Goal: Information Seeking & Learning: Learn about a topic

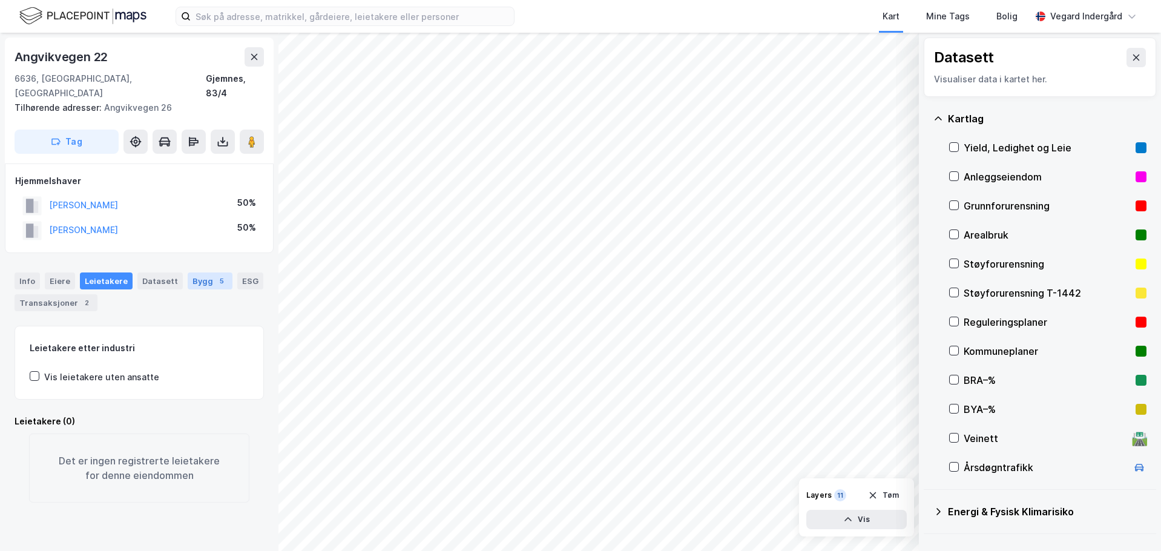
click at [200, 272] on div "Bygg 5" at bounding box center [210, 280] width 45 height 17
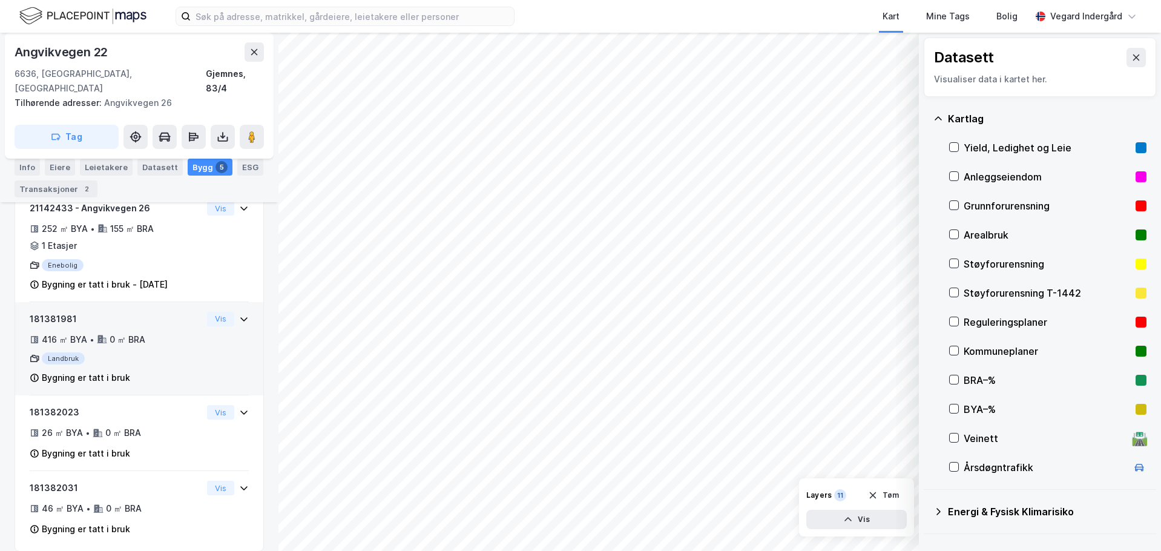
scroll to position [321, 0]
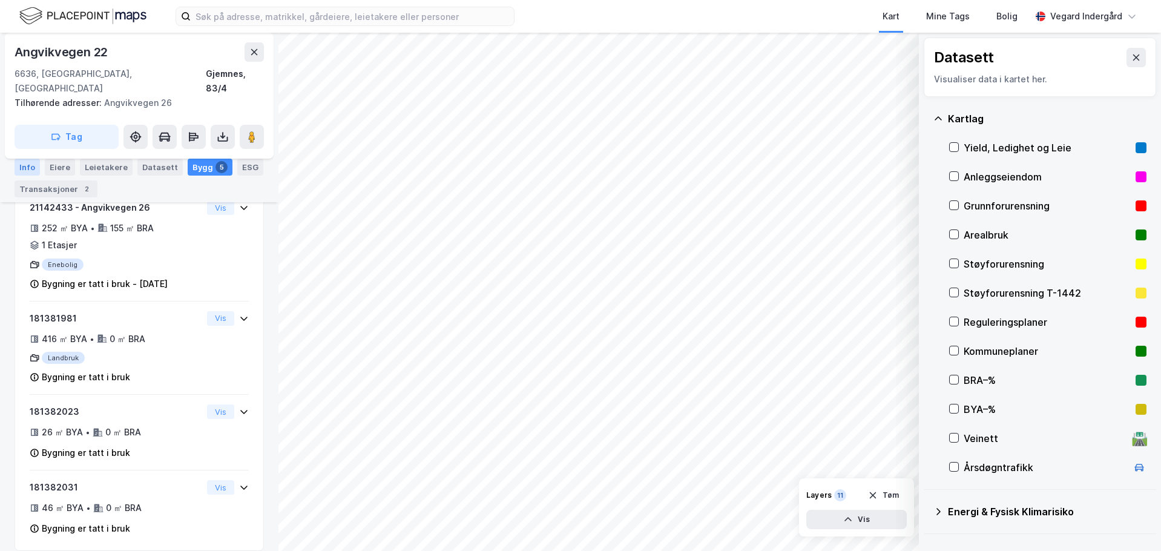
click at [22, 165] on div "Info" at bounding box center [27, 167] width 25 height 17
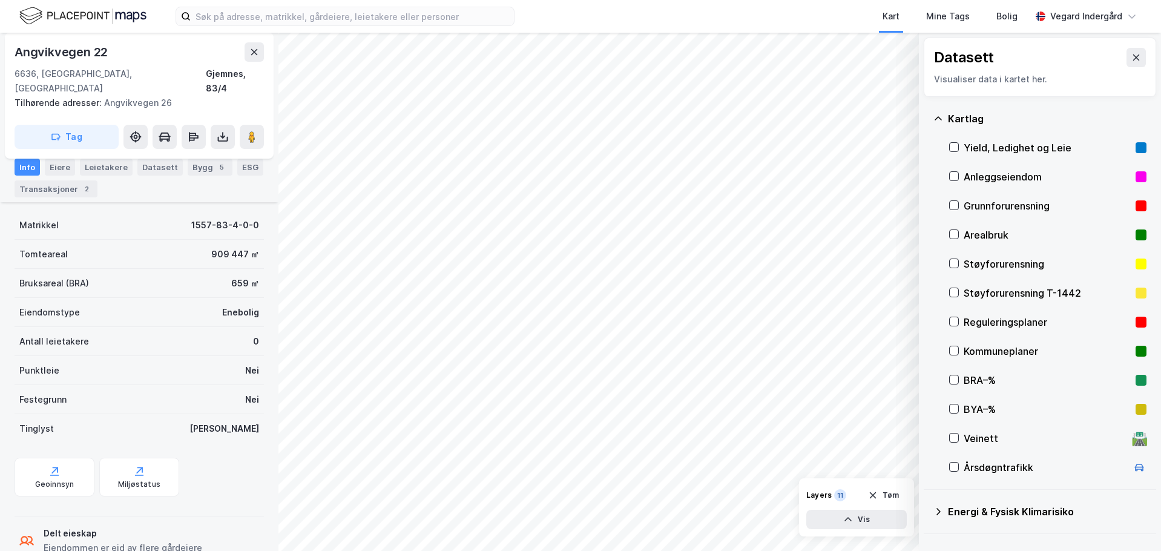
scroll to position [121, 0]
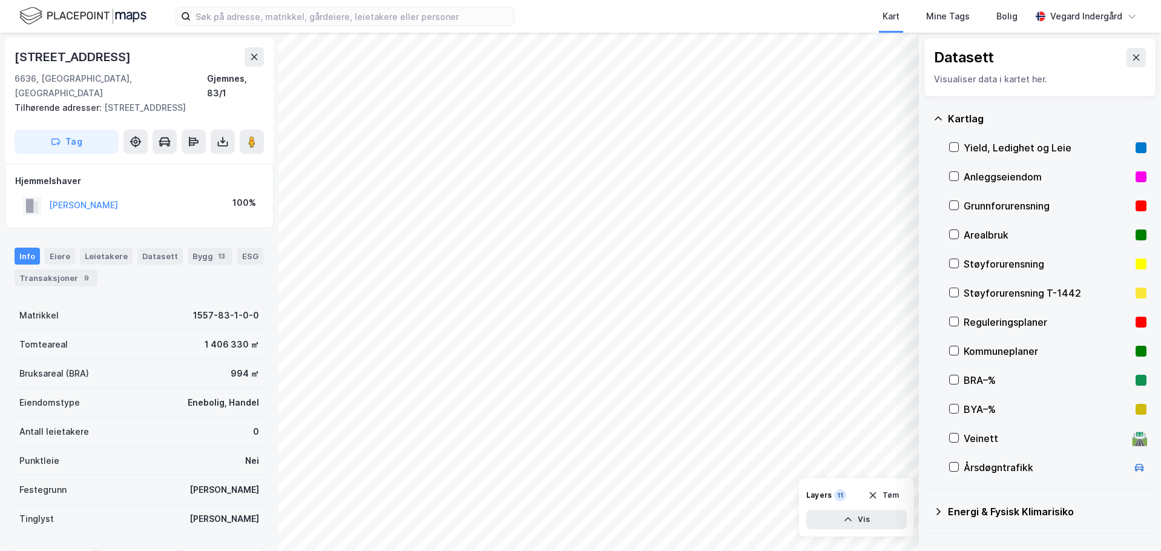
scroll to position [121, 0]
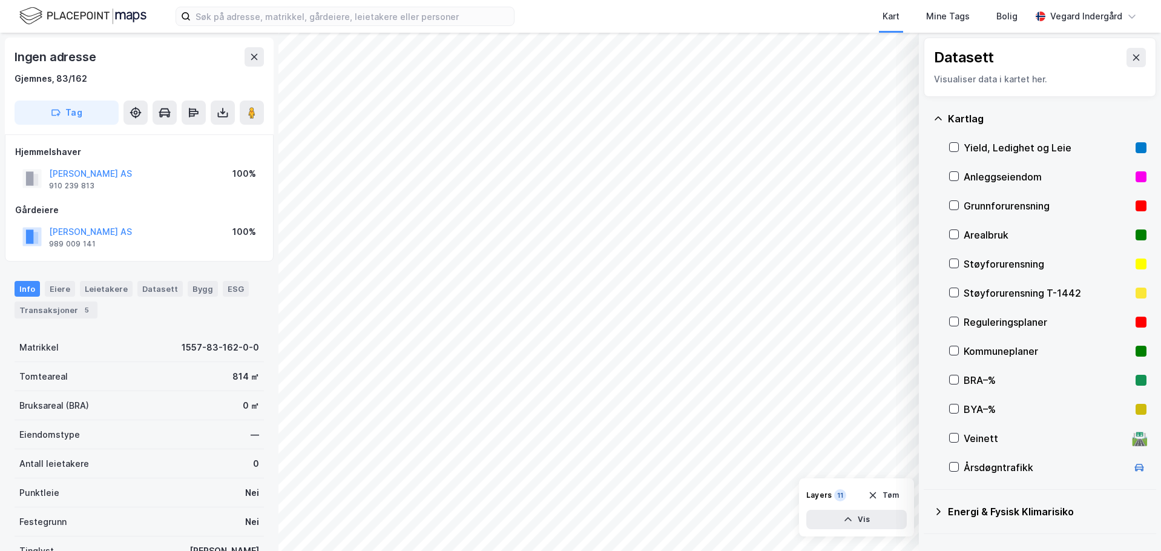
scroll to position [4, 0]
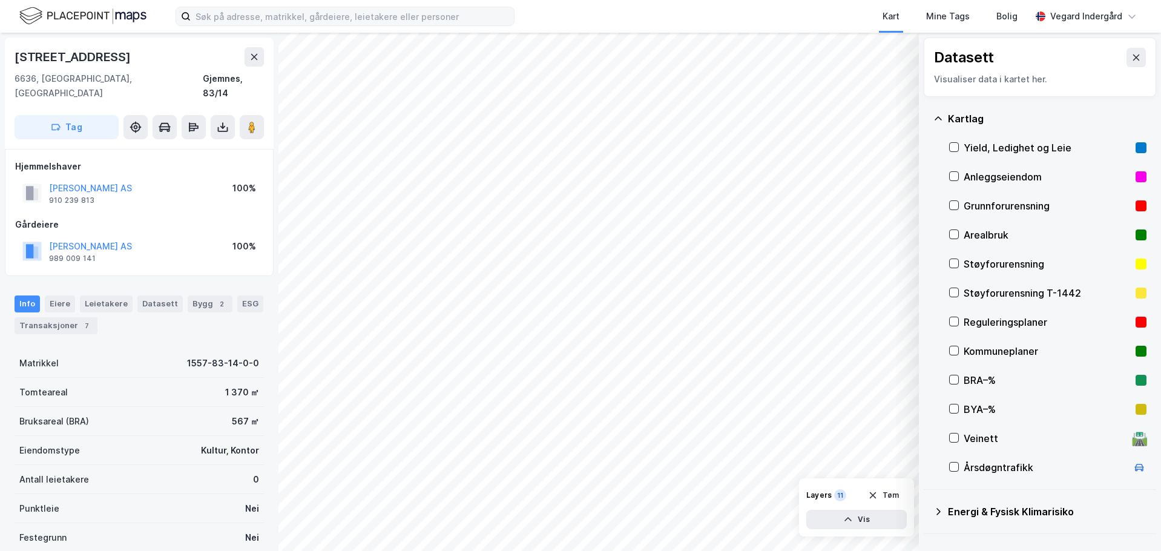
scroll to position [4, 0]
